Goal: Task Accomplishment & Management: Manage account settings

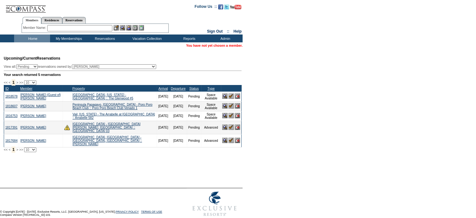
click at [69, 30] on input "text" at bounding box center [79, 28] width 65 height 6
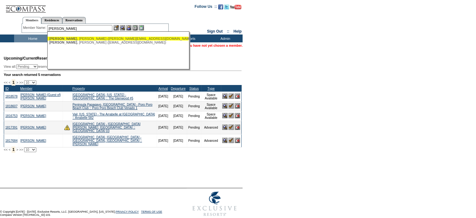
click at [72, 37] on div "[PERSON_NAME] ([PERSON_NAME][EMAIL_ADDRESS][DOMAIN_NAME])" at bounding box center [118, 39] width 138 height 4
type input "[PERSON_NAME] ([PERSON_NAME][EMAIL_ADDRESS][DOMAIN_NAME])"
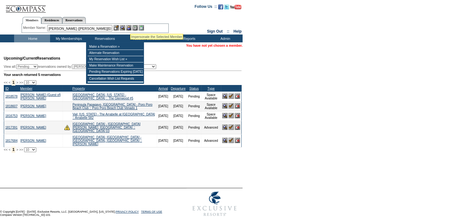
click at [130, 26] on img at bounding box center [128, 27] width 5 height 5
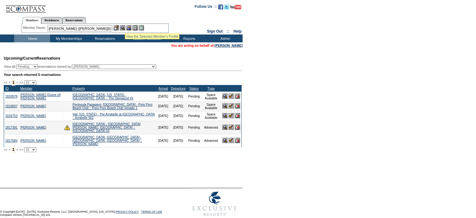
click at [125, 26] on img at bounding box center [122, 27] width 5 height 5
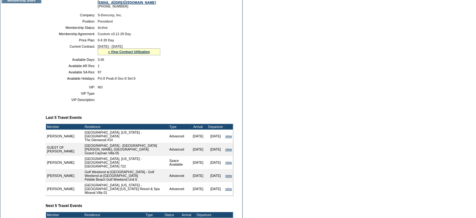
scroll to position [102, 0]
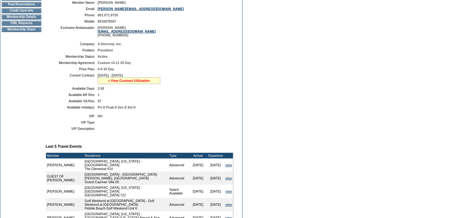
click at [127, 82] on link "» View Contract Utilization" at bounding box center [129, 81] width 42 height 4
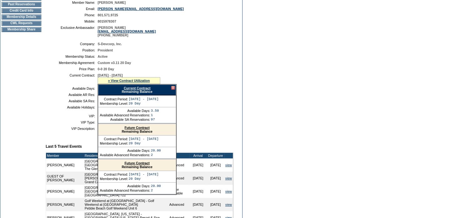
click at [131, 90] on link "Current Contract" at bounding box center [137, 88] width 27 height 4
click at [18, 116] on td "Dashboard Personal Info Business Info Address Info Web Access Notes Current Res…" at bounding box center [21, 128] width 42 height 341
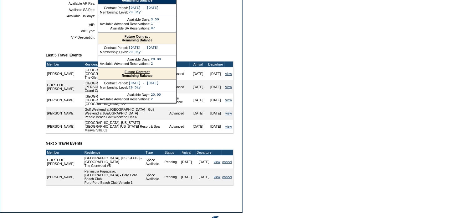
scroll to position [196, 0]
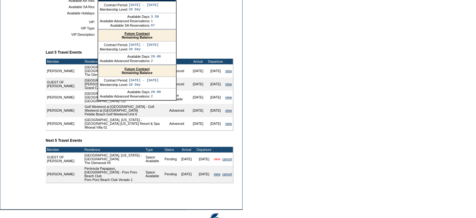
click at [217, 160] on link "view" at bounding box center [217, 159] width 7 height 4
